Goal: Information Seeking & Learning: Learn about a topic

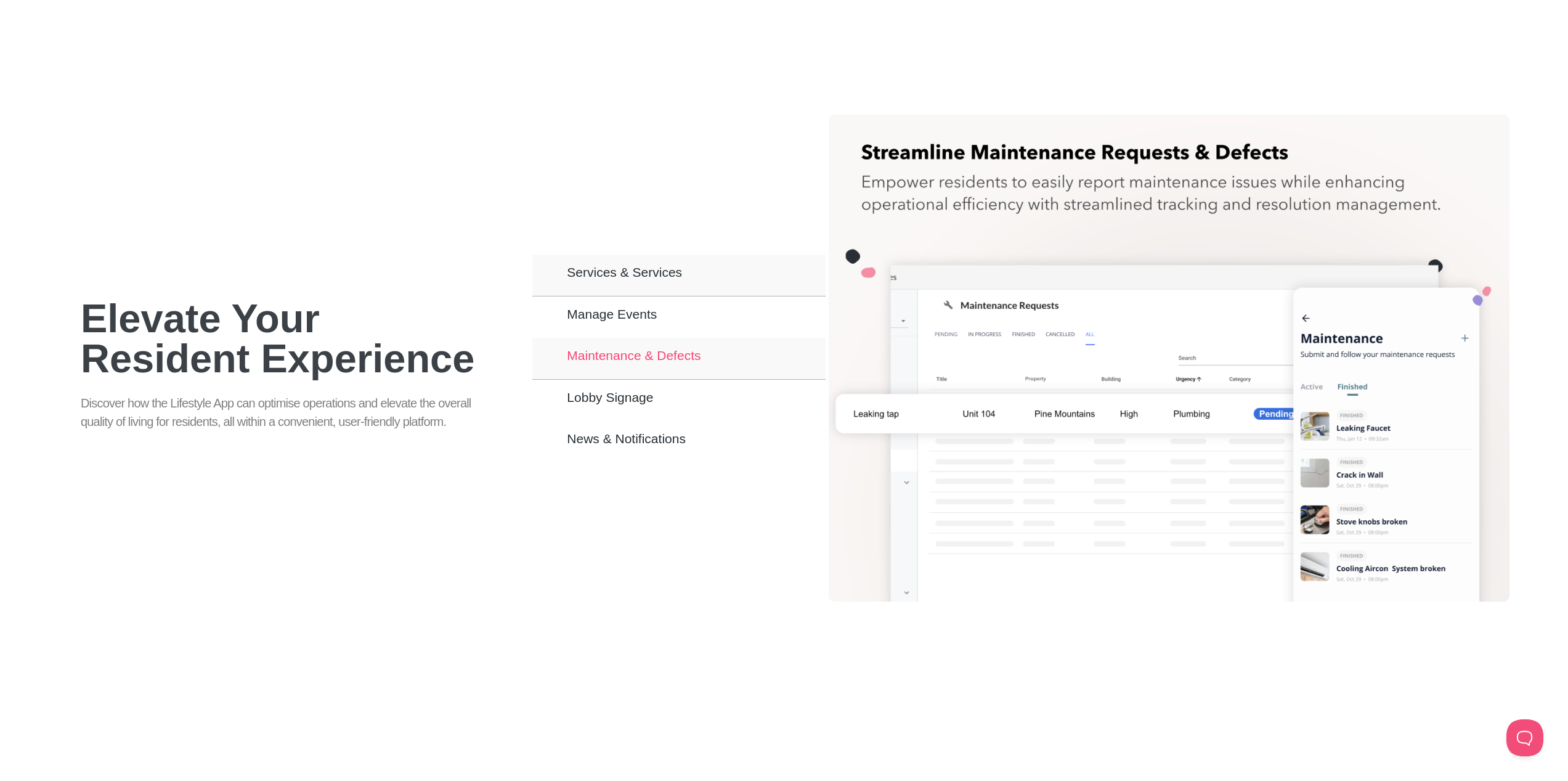
click at [677, 363] on button "Maintenance & Defects" at bounding box center [678, 358] width 293 height 42
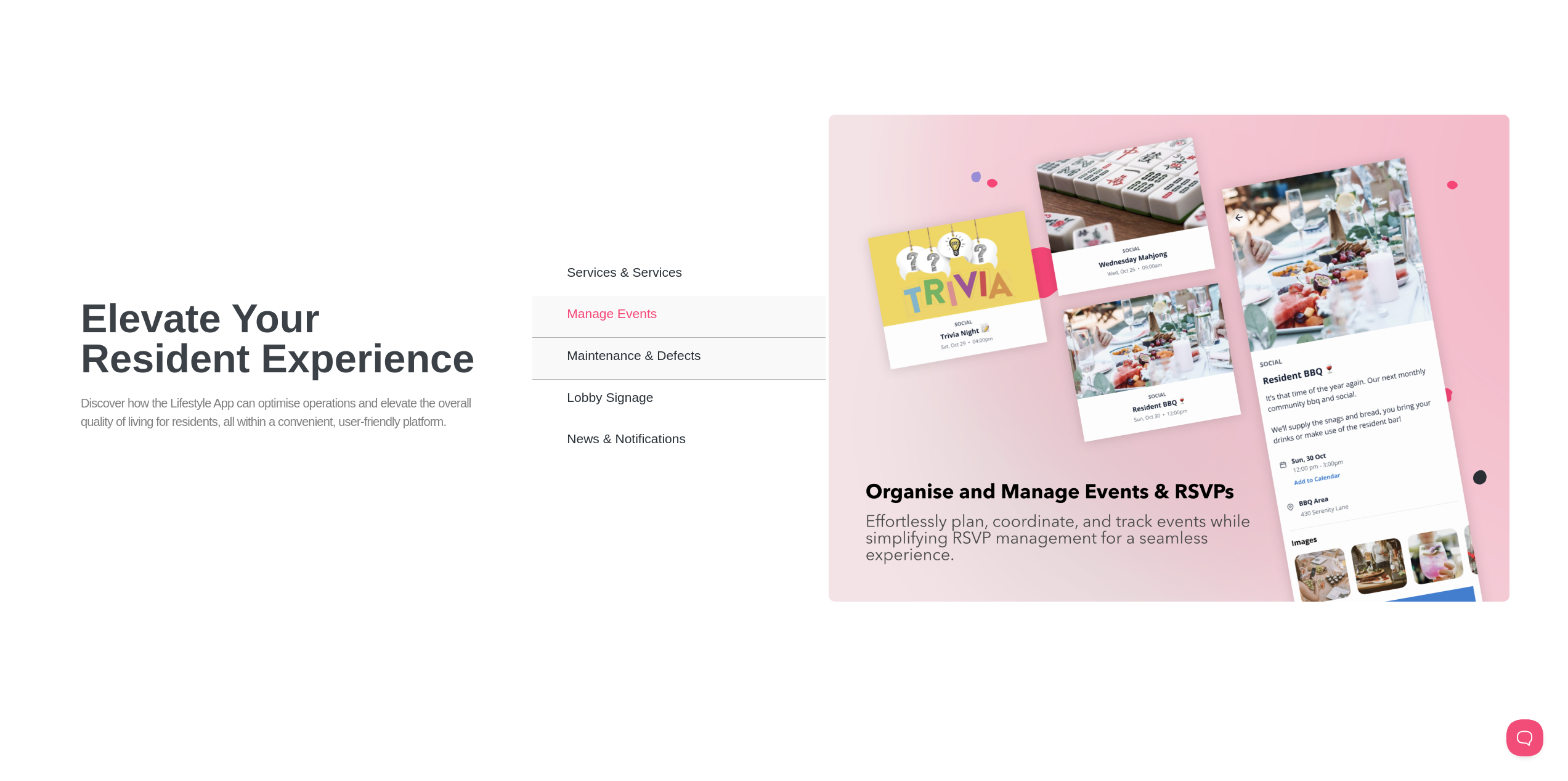
click at [692, 323] on button "Manage Events" at bounding box center [678, 316] width 293 height 42
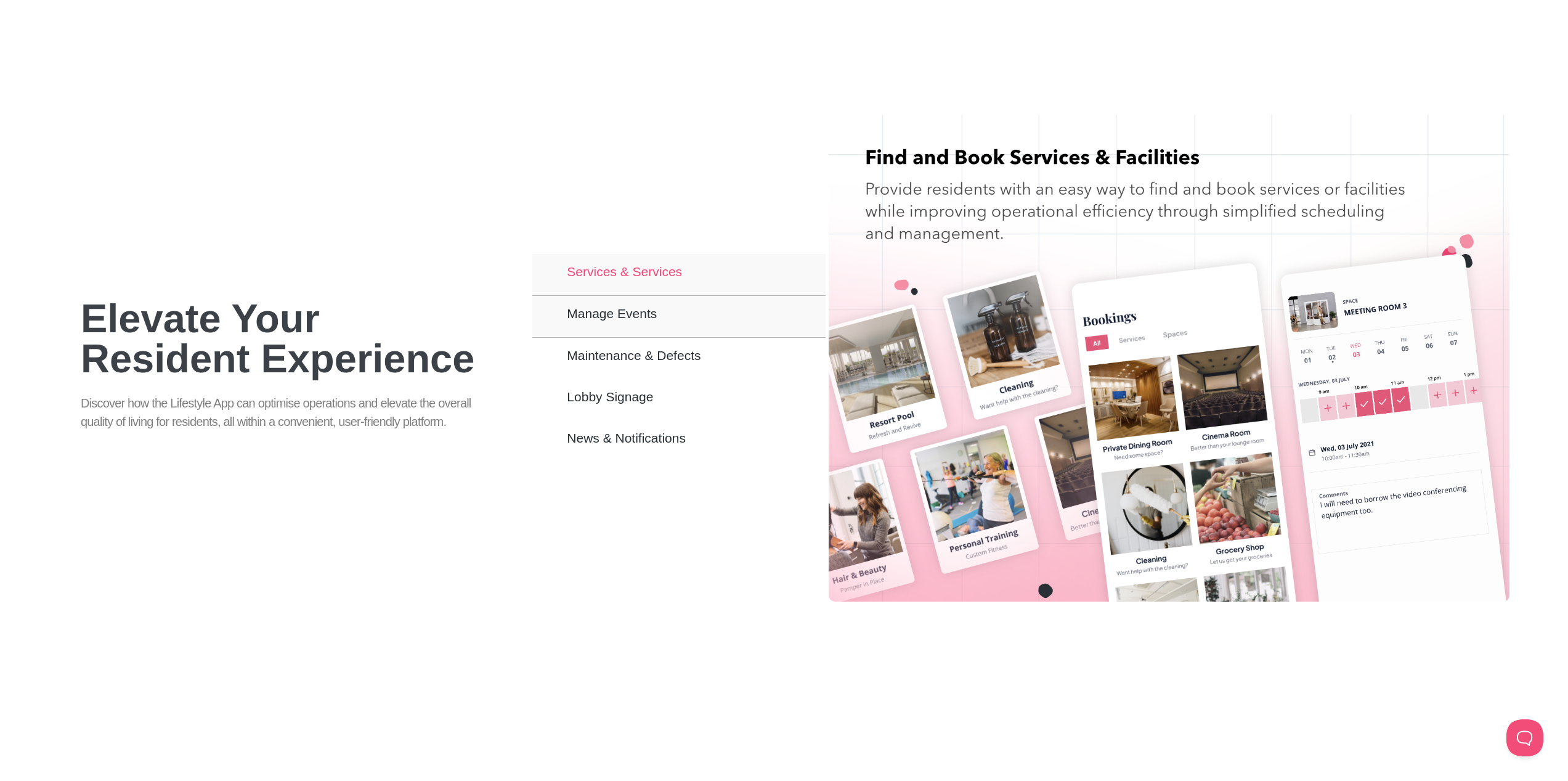
click at [690, 264] on button "Services & Services" at bounding box center [678, 275] width 293 height 42
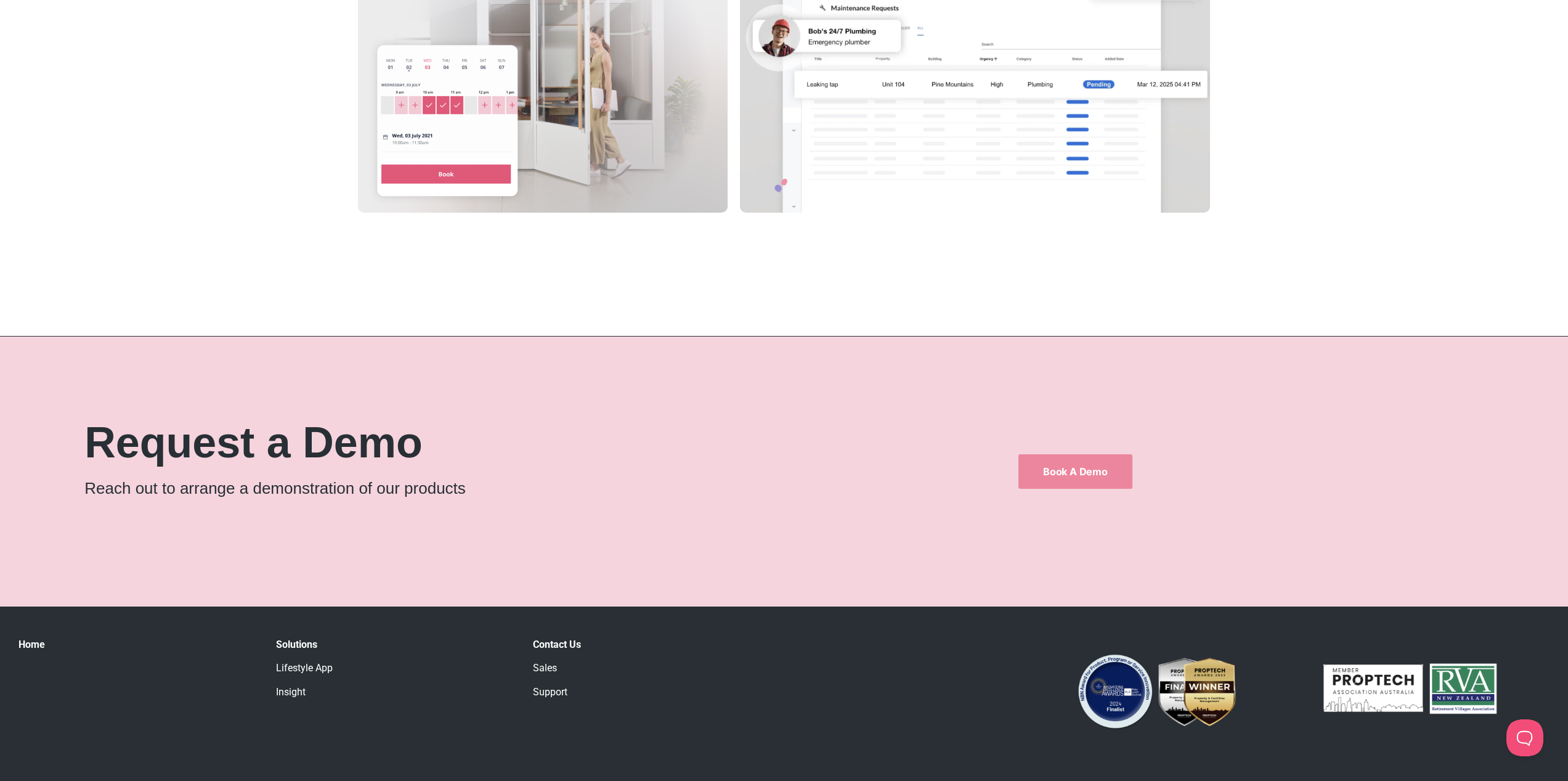
scroll to position [2414, 0]
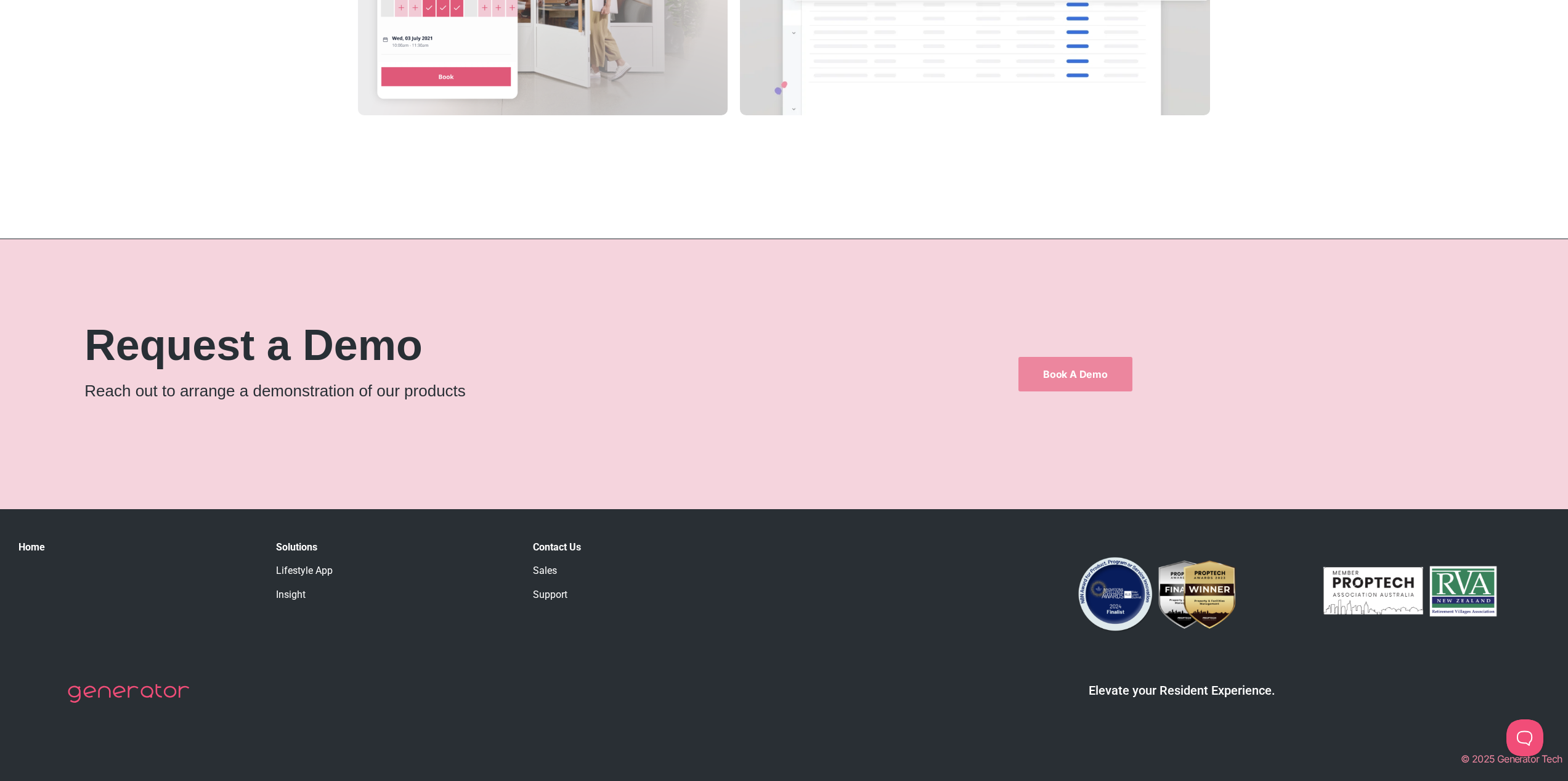
click at [320, 571] on link "Lifestyle App" at bounding box center [304, 570] width 57 height 12
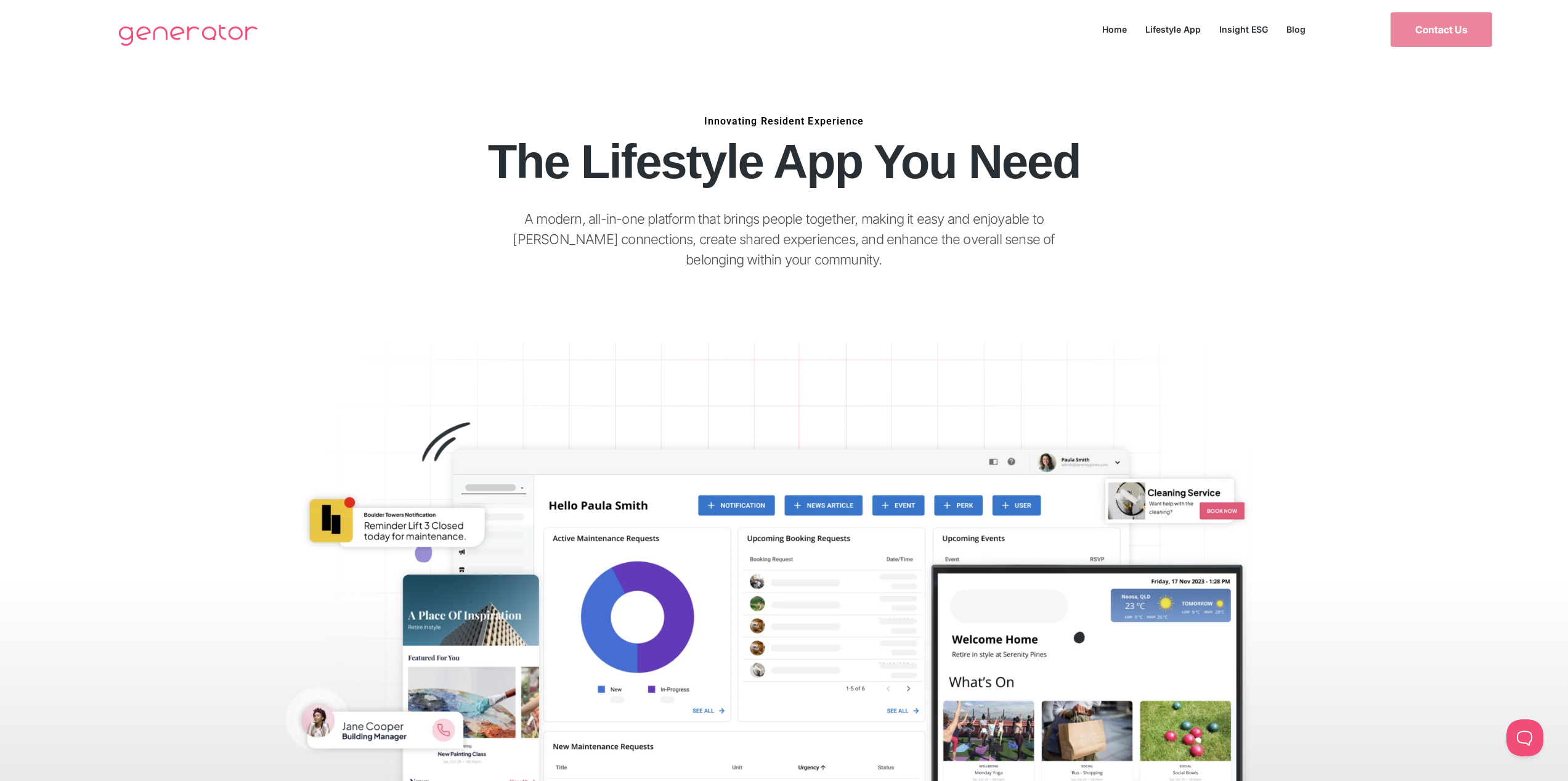
click at [1177, 28] on link "Lifestyle App" at bounding box center [1173, 29] width 74 height 16
click at [814, 232] on p "A modern, all-in-one platform that brings people together, making it easy and e…" at bounding box center [783, 239] width 596 height 61
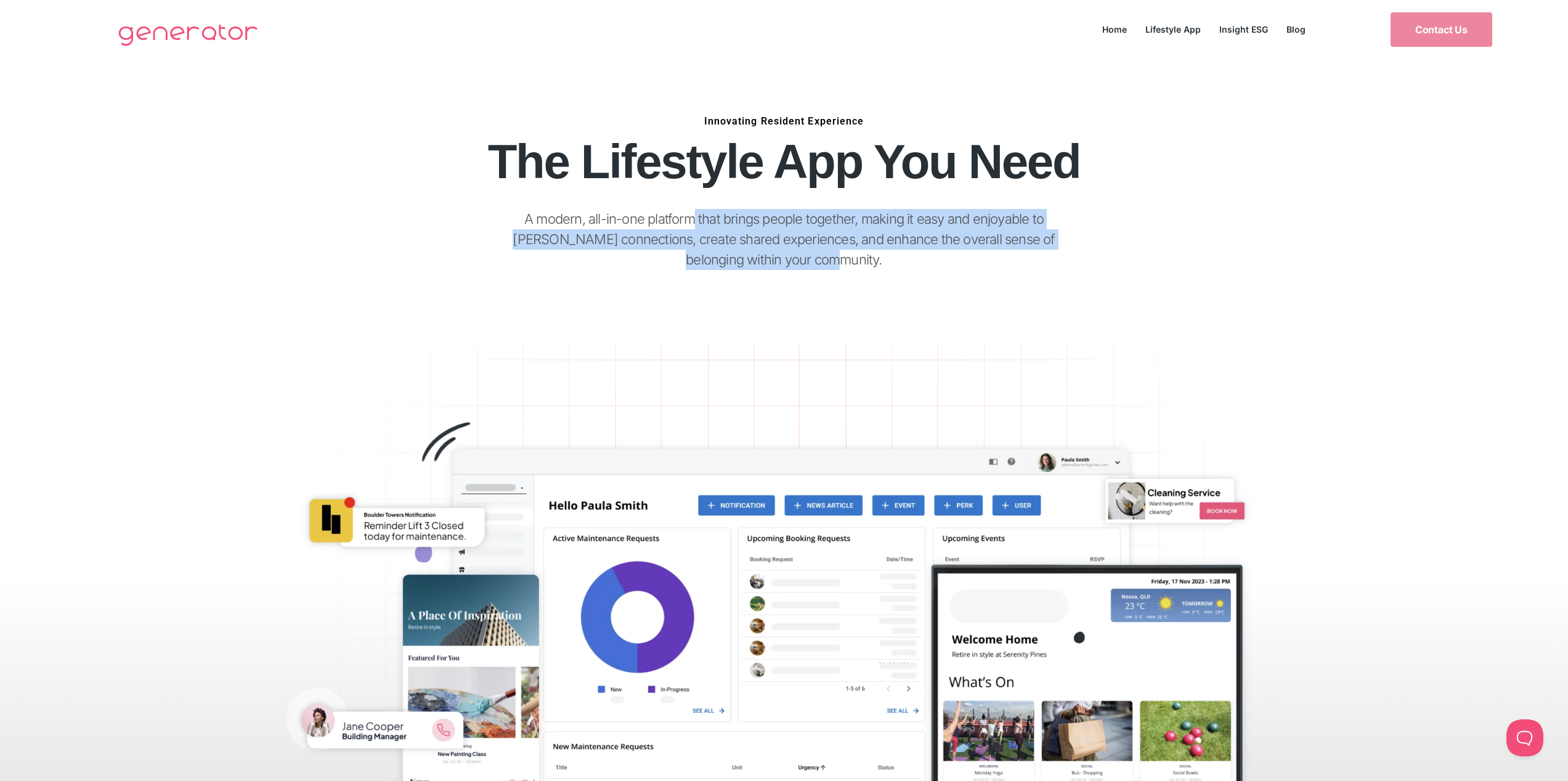
drag, startPoint x: 832, startPoint y: 257, endPoint x: 681, endPoint y: 217, distance: 156.2
click at [681, 217] on p "A modern, all-in-one platform that brings people together, making it easy and e…" at bounding box center [783, 239] width 596 height 61
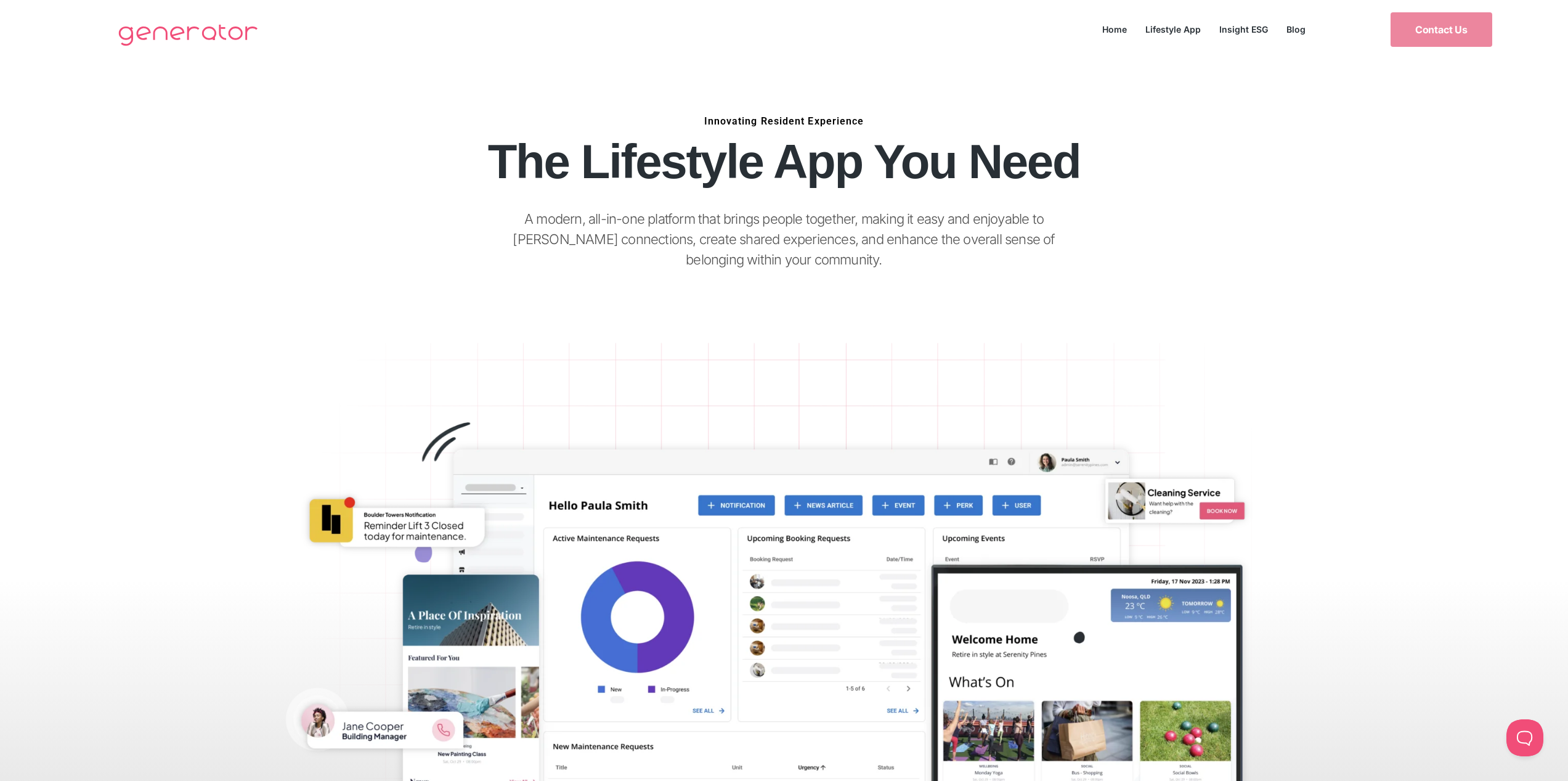
click at [681, 217] on p "A modern, all-in-one platform that brings people together, making it easy and e…" at bounding box center [783, 239] width 596 height 61
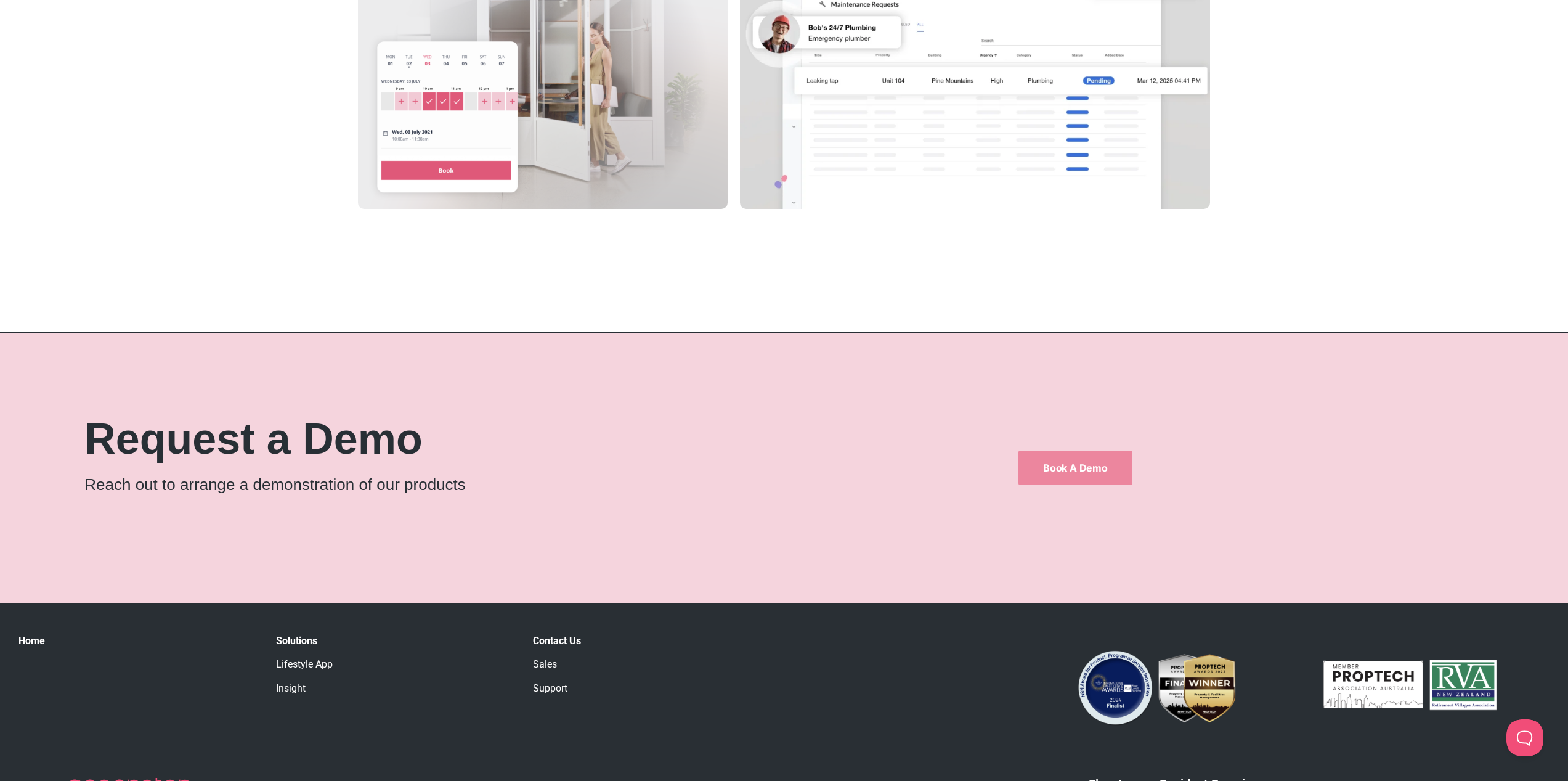
scroll to position [2414, 0]
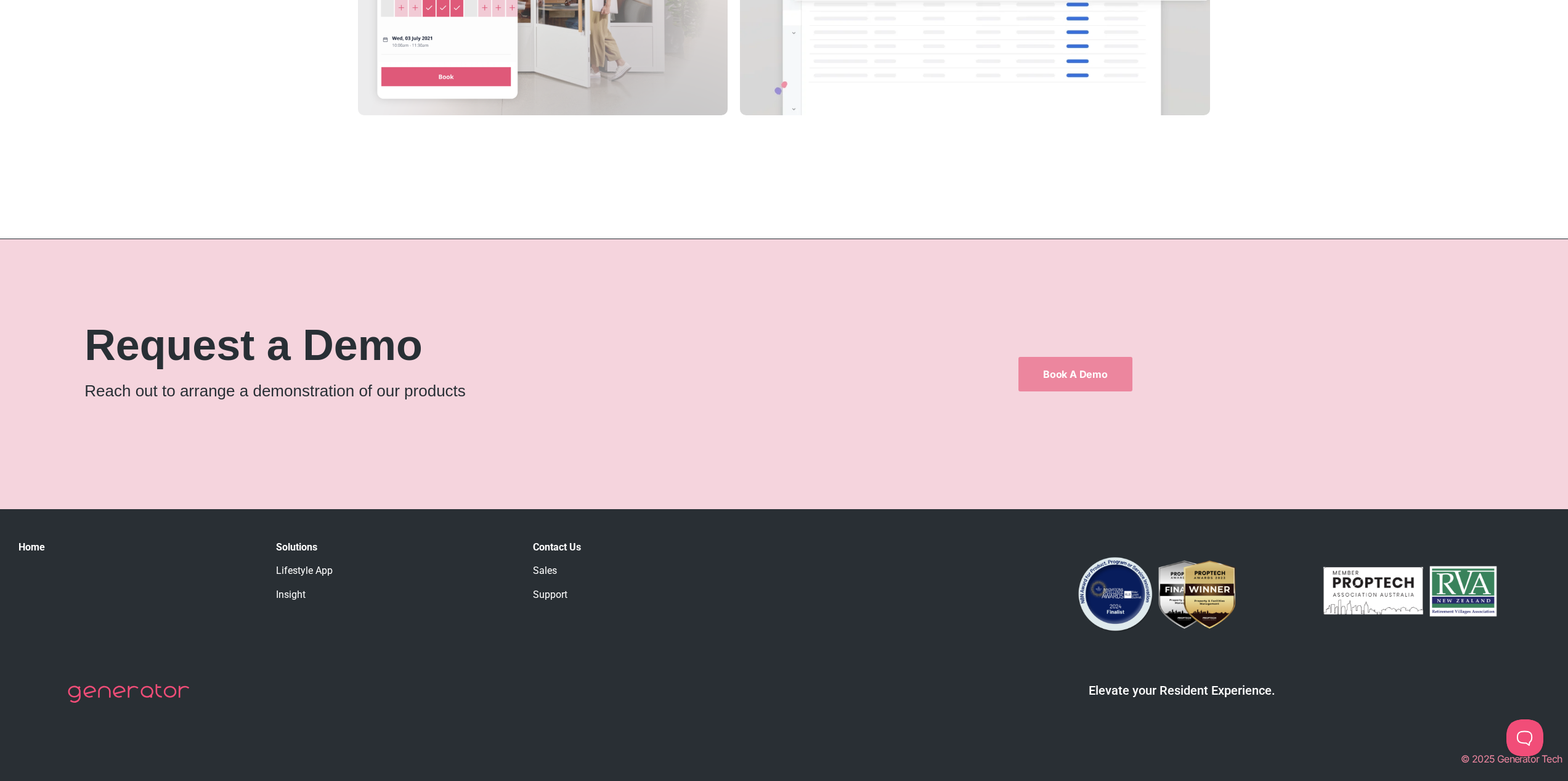
click at [820, 448] on div "Request a Demo Reach out to arrange a demonstration of our products Book a Demo" at bounding box center [784, 374] width 1568 height 270
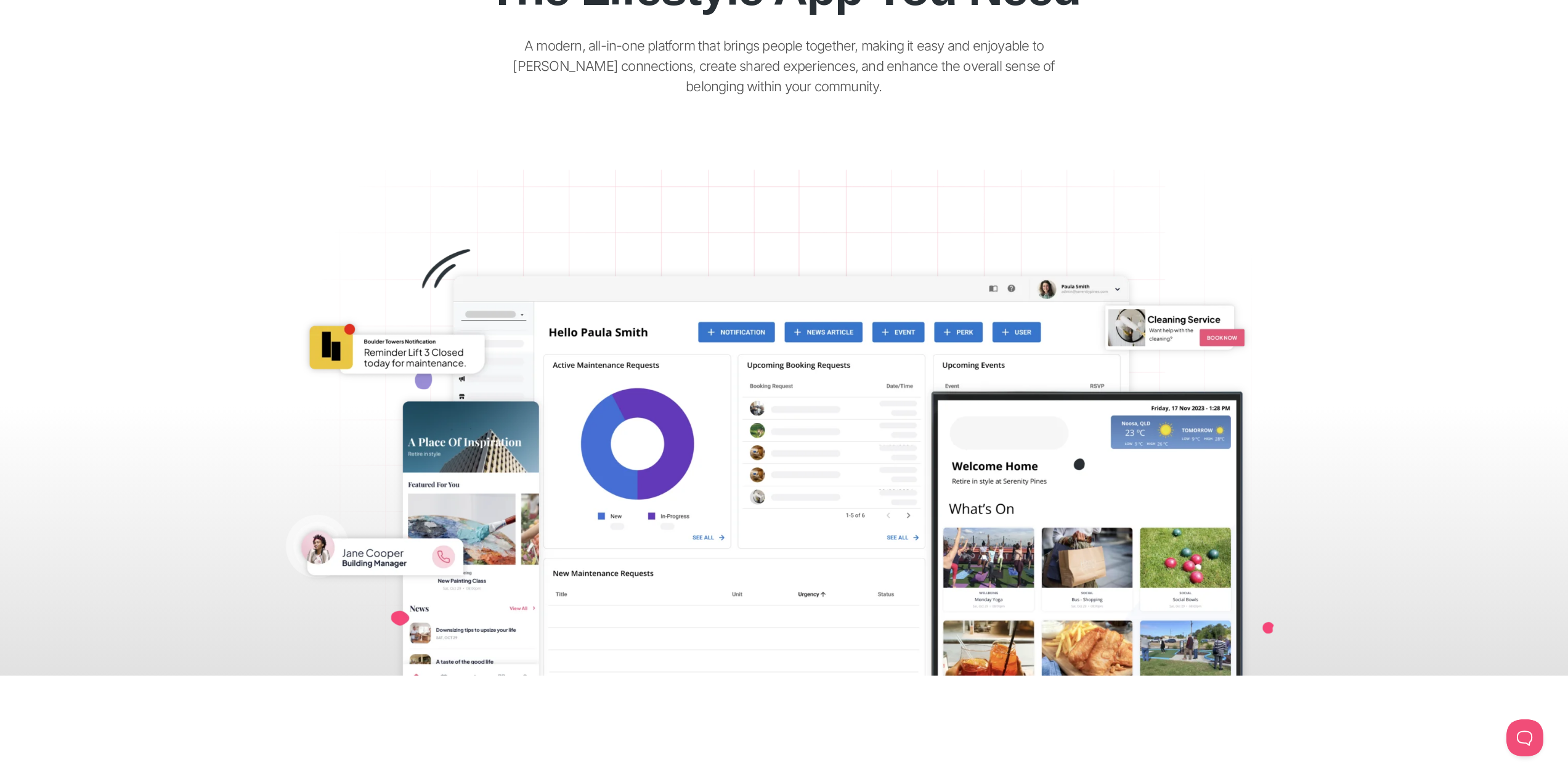
scroll to position [0, 0]
